Goal: Check status

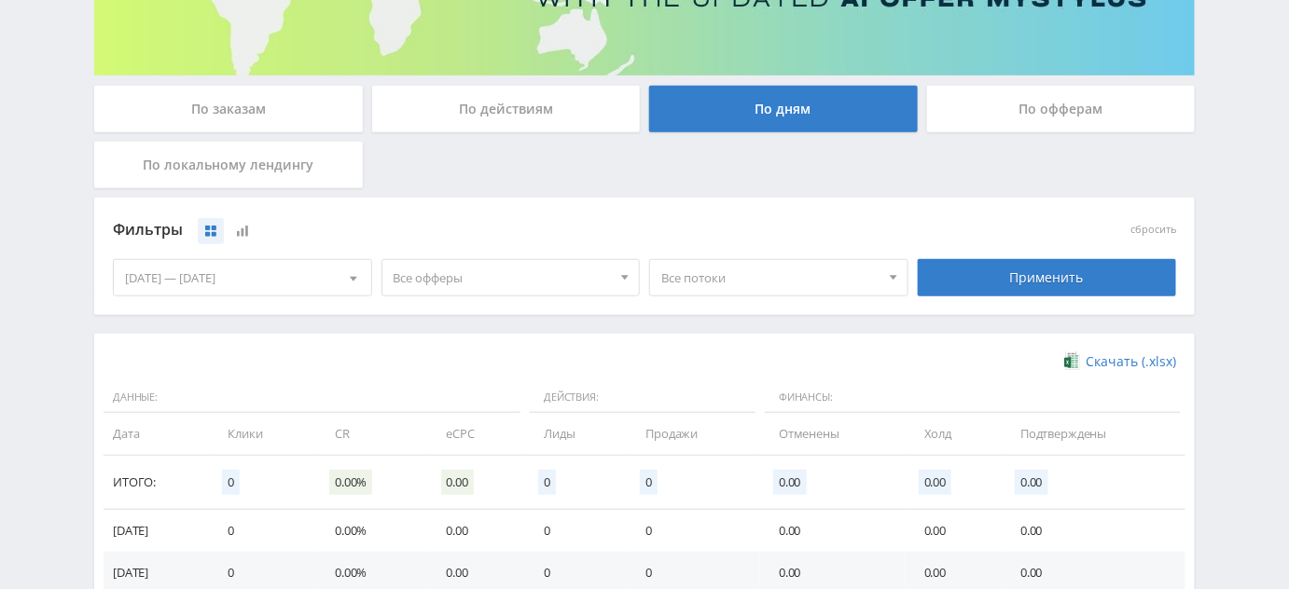
scroll to position [290, 0]
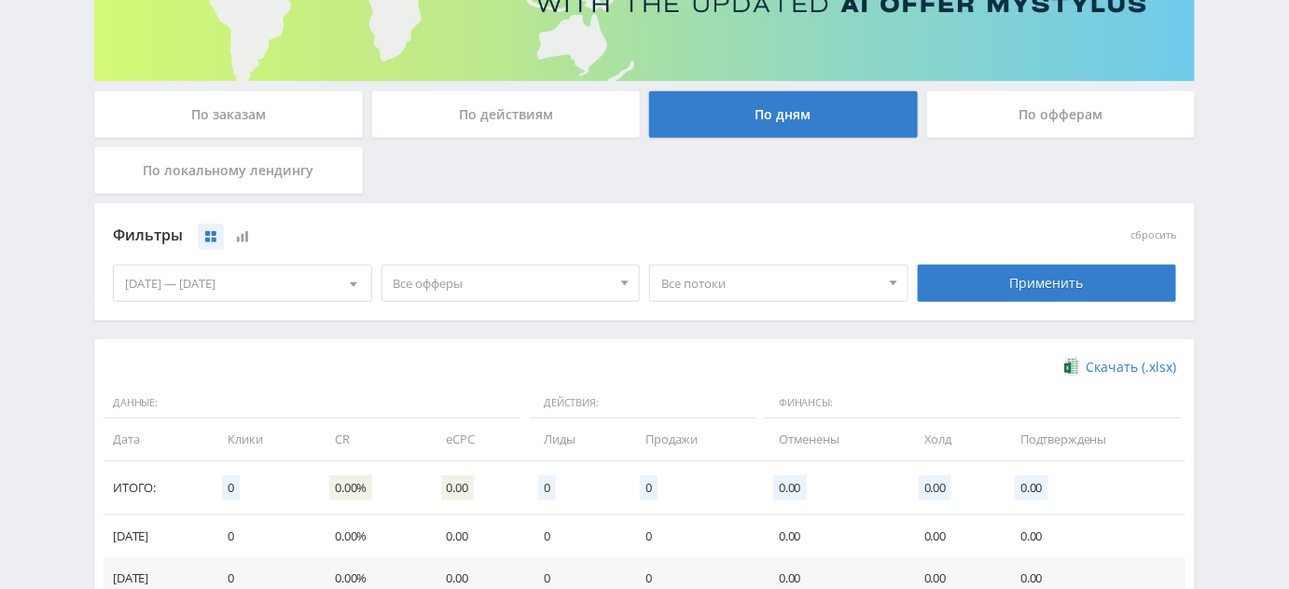
click at [725, 284] on span "Все потоки" at bounding box center [770, 283] width 218 height 35
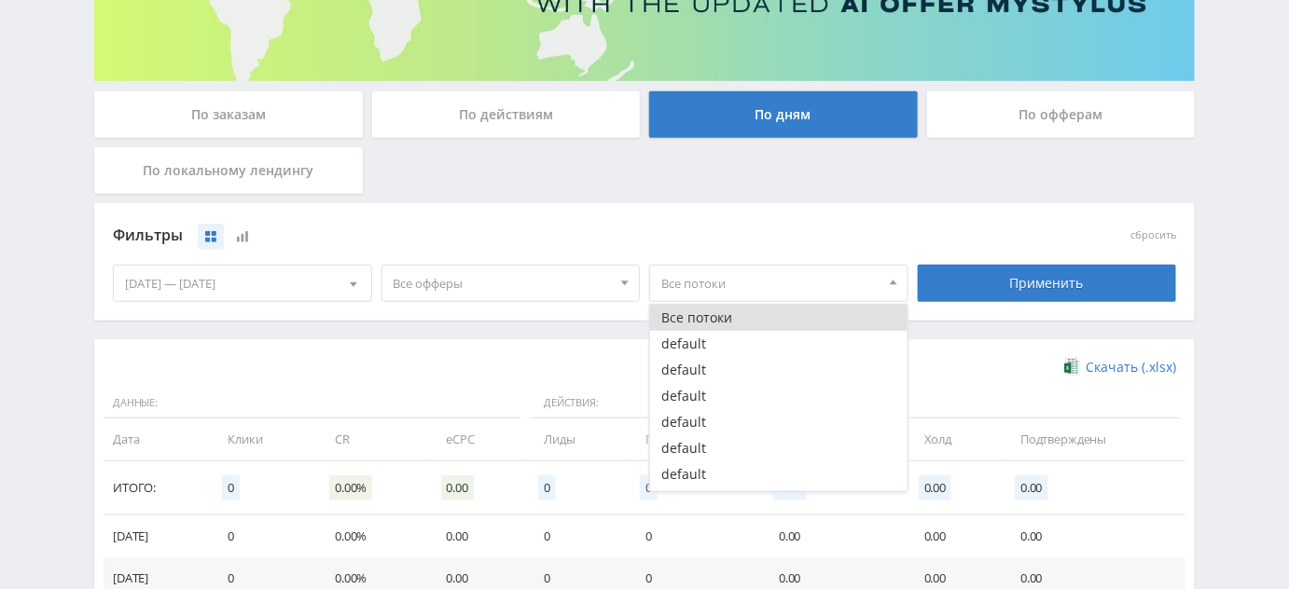
click at [710, 247] on div "Фильтры" at bounding box center [511, 236] width 796 height 28
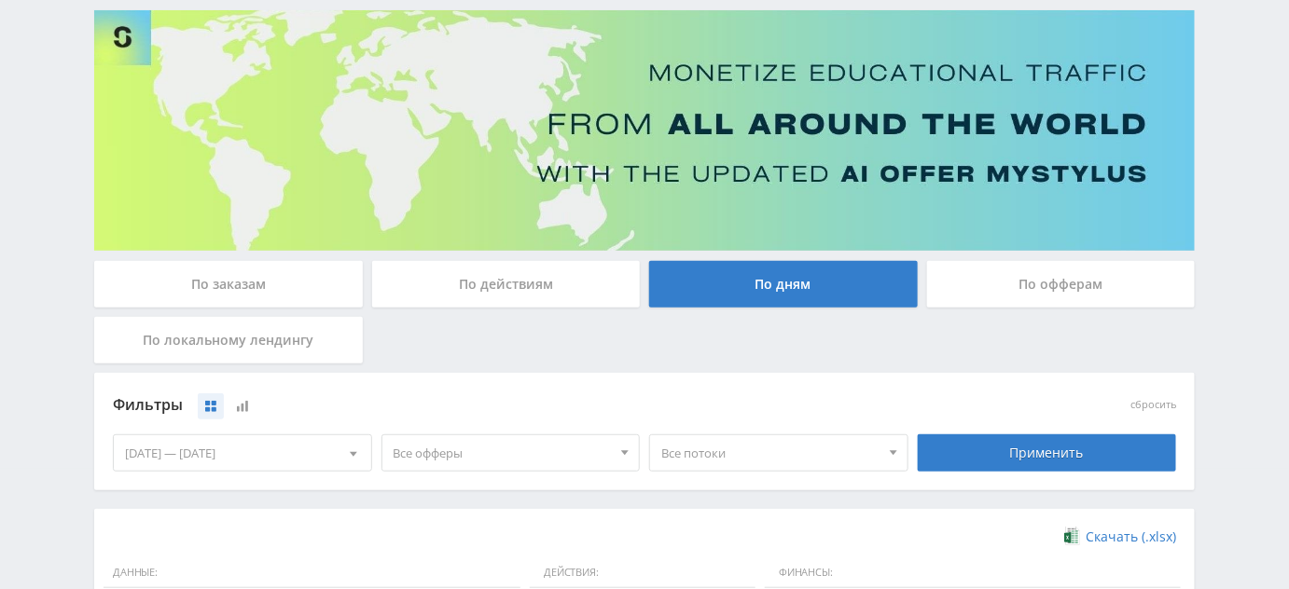
click at [976, 278] on div "По офферам" at bounding box center [1061, 284] width 269 height 47
click at [0, 0] on input "По офферам" at bounding box center [0, 0] width 0 height 0
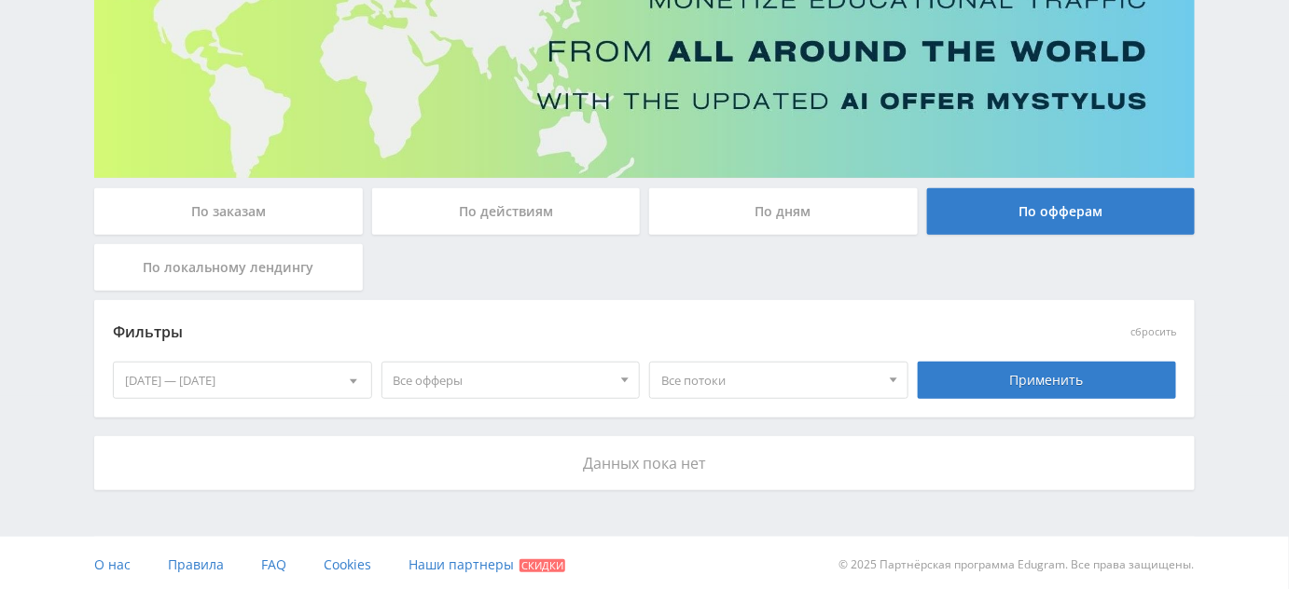
scroll to position [196, 0]
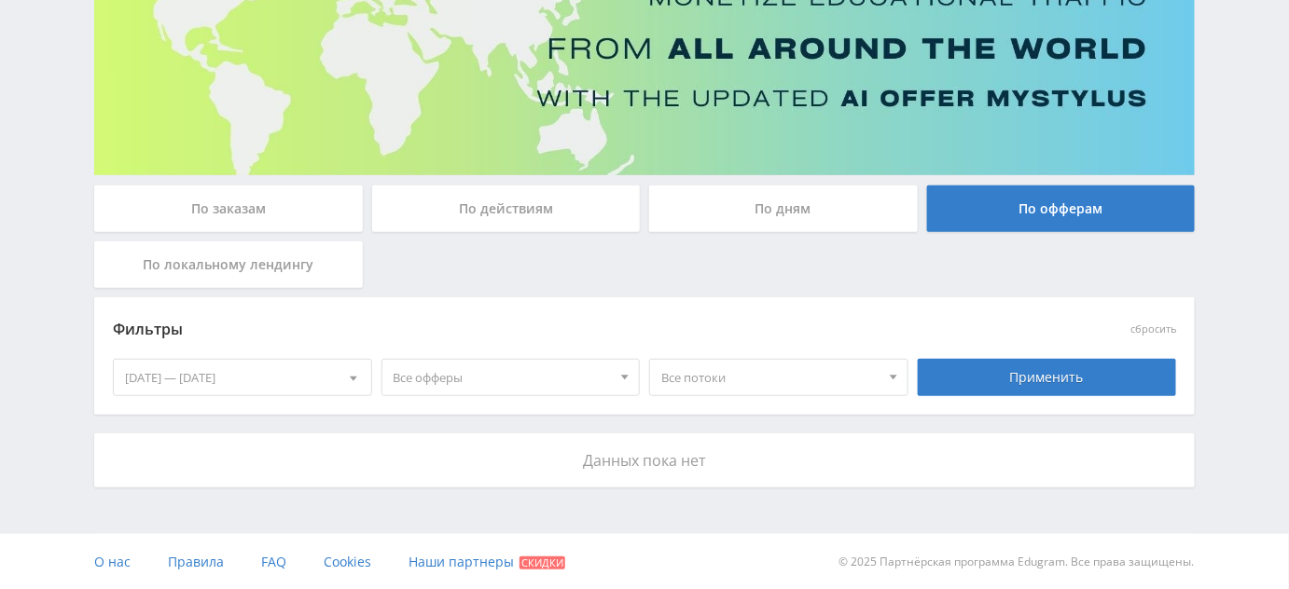
click at [574, 209] on div "По действиям" at bounding box center [506, 209] width 269 height 47
click at [0, 0] on input "По действиям" at bounding box center [0, 0] width 0 height 0
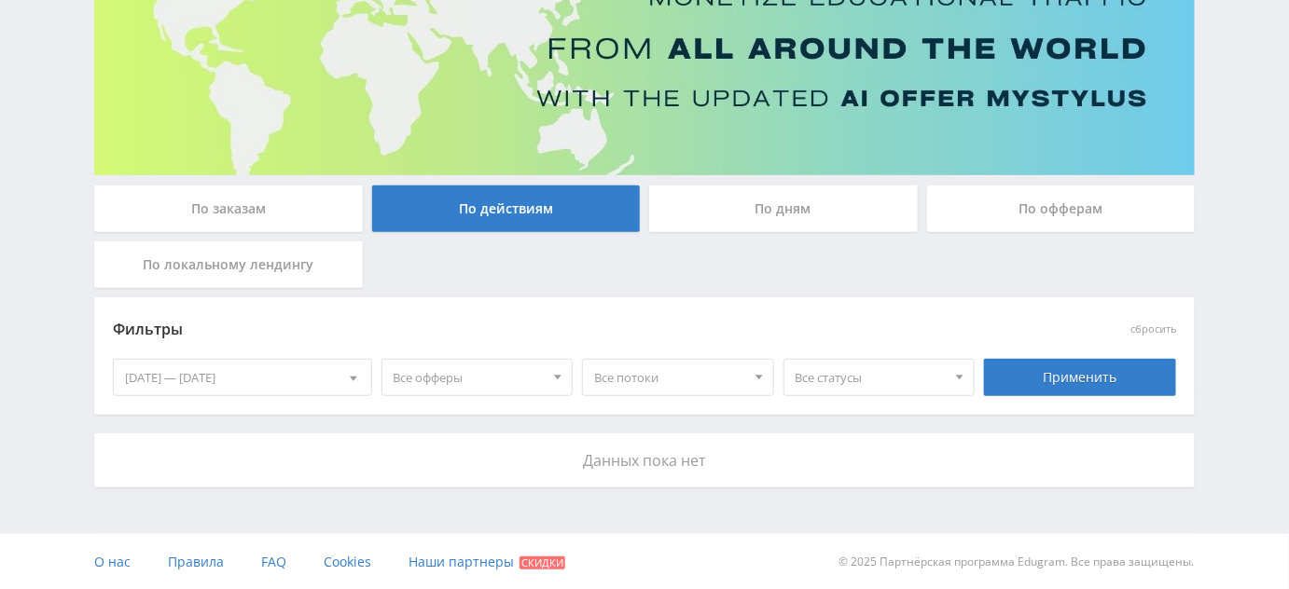
click at [328, 208] on div "По заказам" at bounding box center [228, 209] width 269 height 47
click at [0, 0] on input "По заказам" at bounding box center [0, 0] width 0 height 0
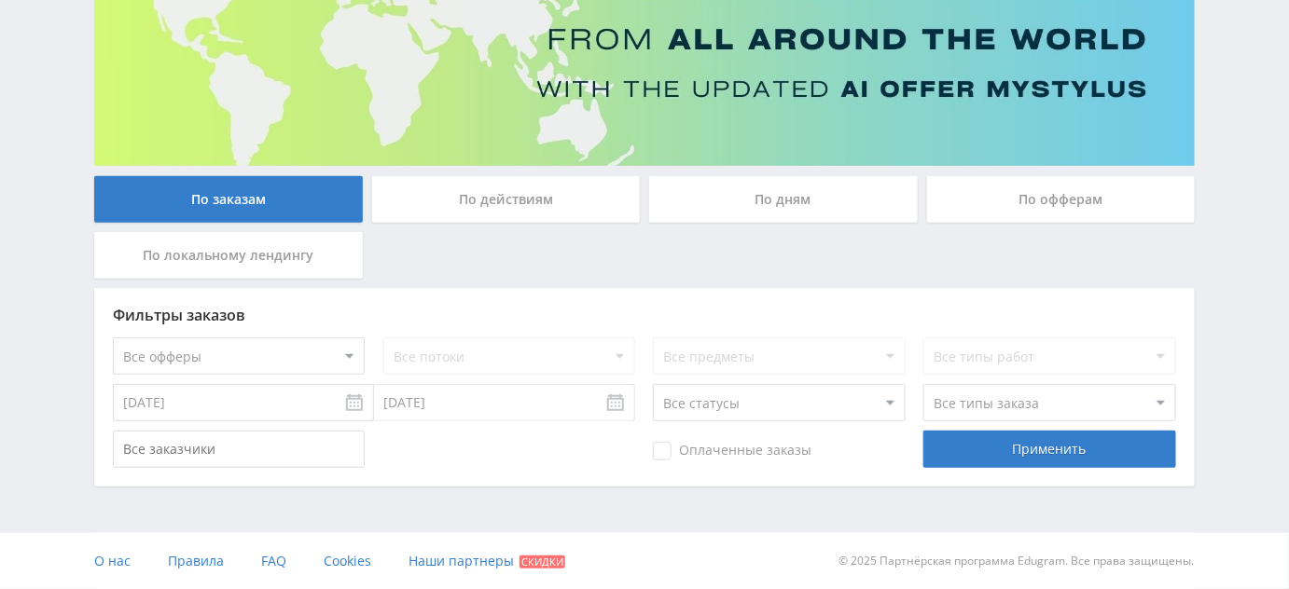
scroll to position [205, 0]
click at [338, 256] on div "По локальному лендингу" at bounding box center [228, 255] width 269 height 47
click at [0, 0] on input "По локальному лендингу" at bounding box center [0, 0] width 0 height 0
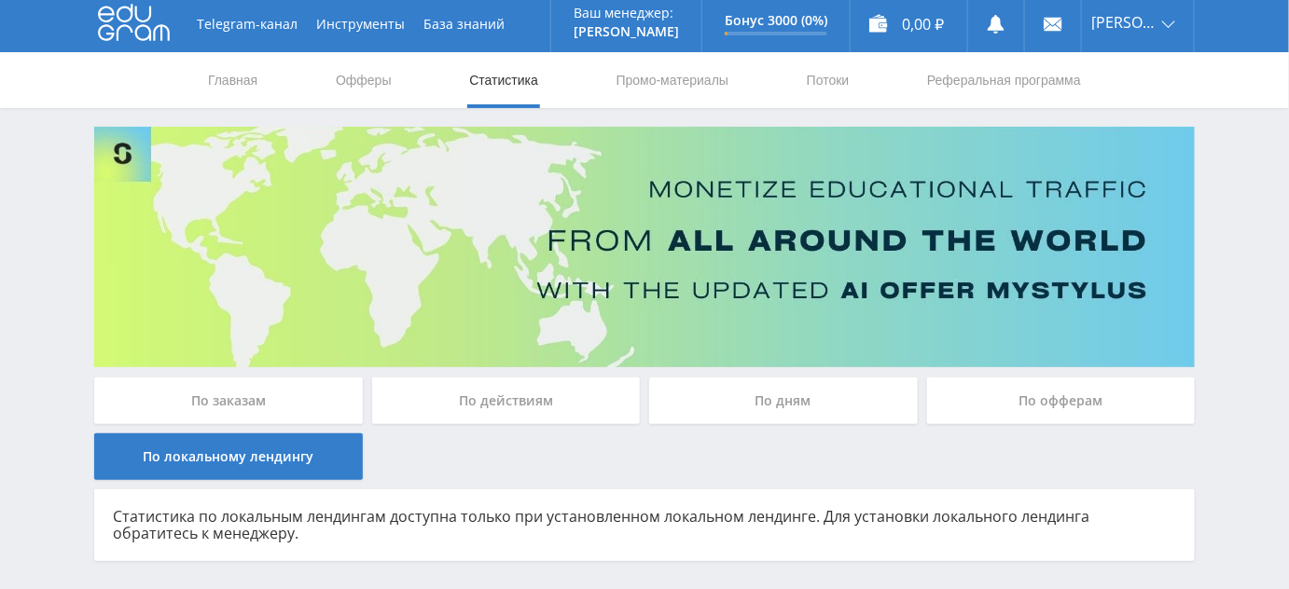
scroll to position [0, 0]
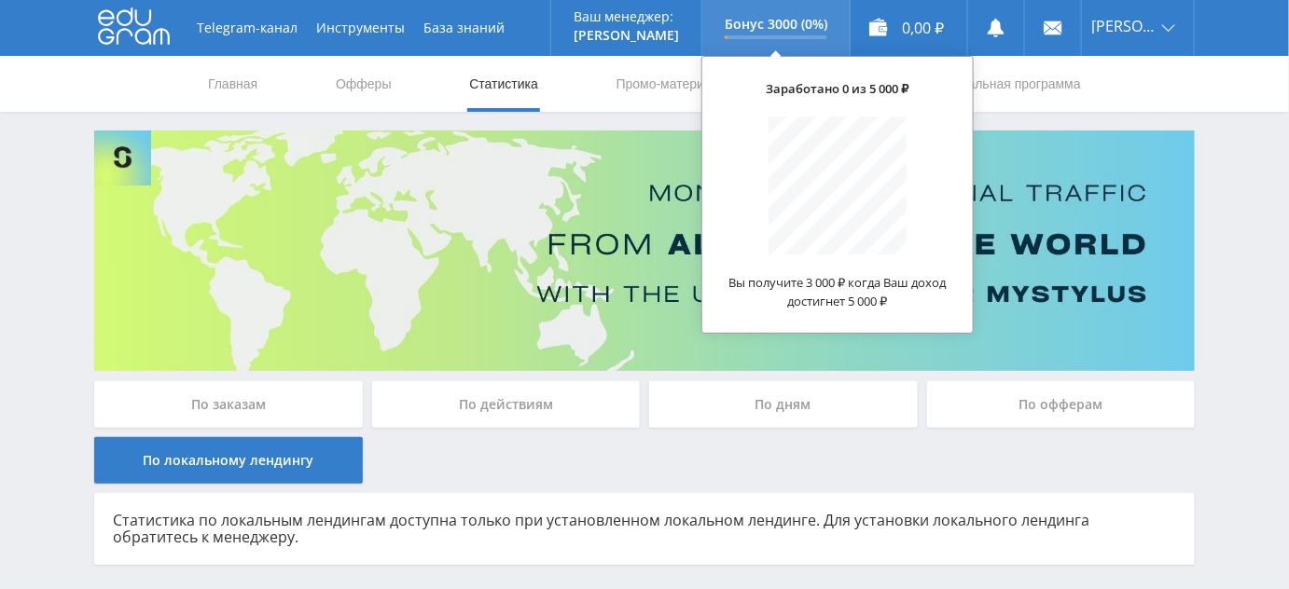
click at [849, 39] on div "Бонус 3000 (0%)" at bounding box center [775, 28] width 147 height 56
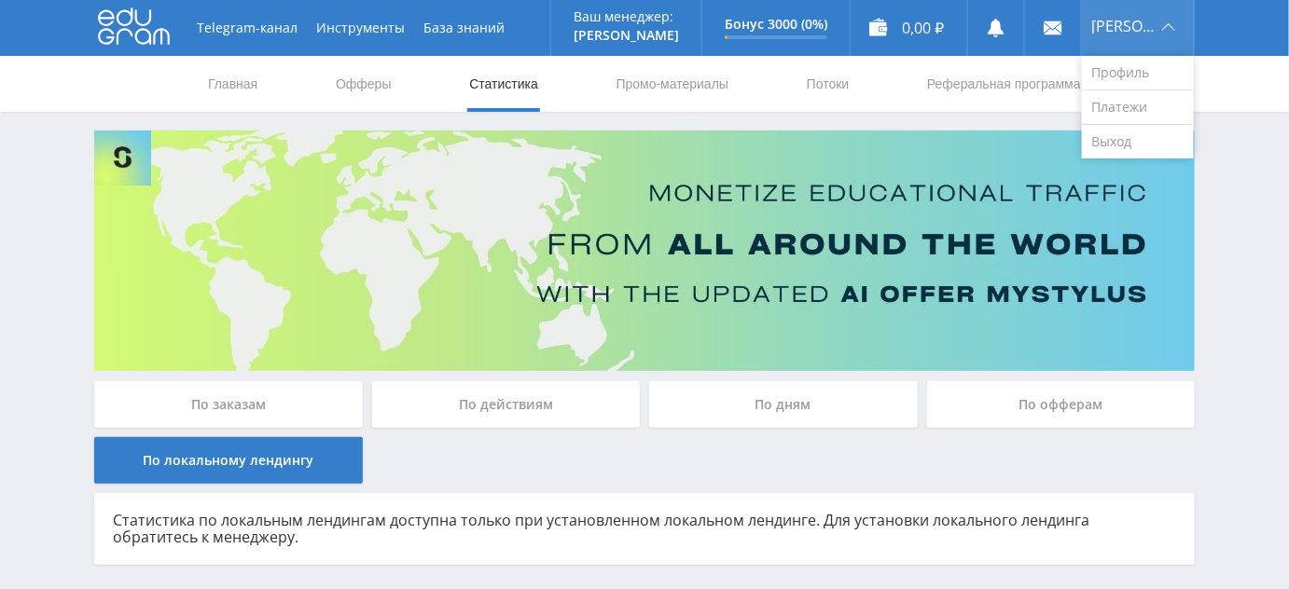
click at [1133, 41] on div "[PERSON_NAME]" at bounding box center [1138, 28] width 112 height 56
click at [1114, 106] on link "Платежи" at bounding box center [1138, 107] width 112 height 35
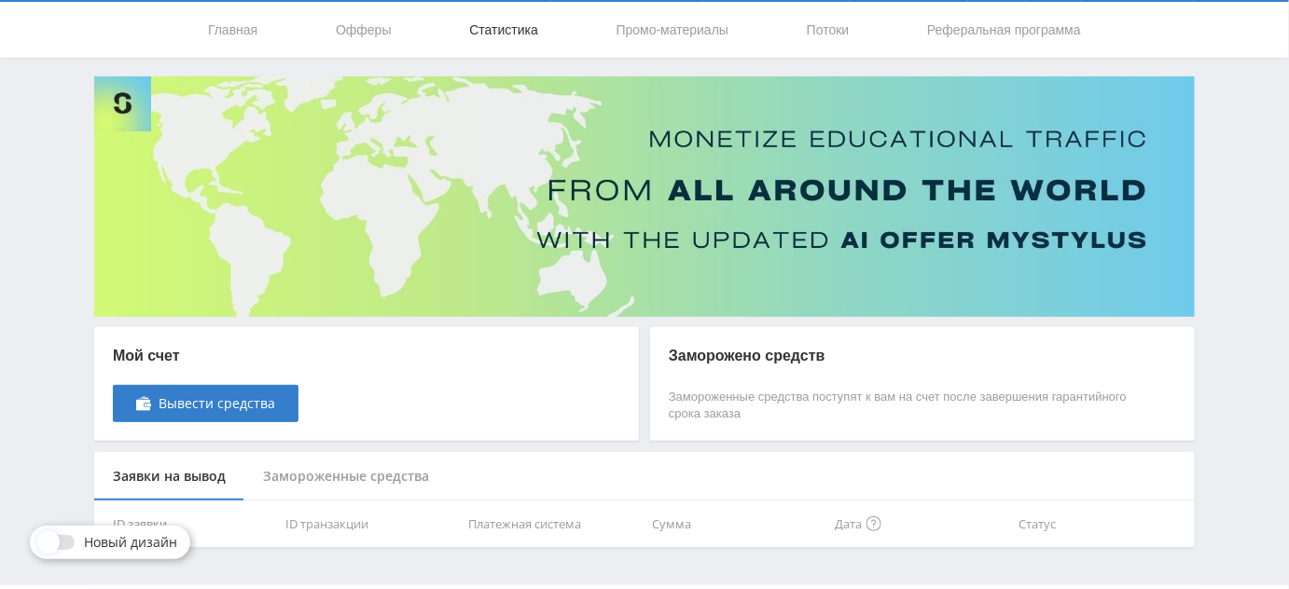
scroll to position [105, 0]
